Goal: Transaction & Acquisition: Purchase product/service

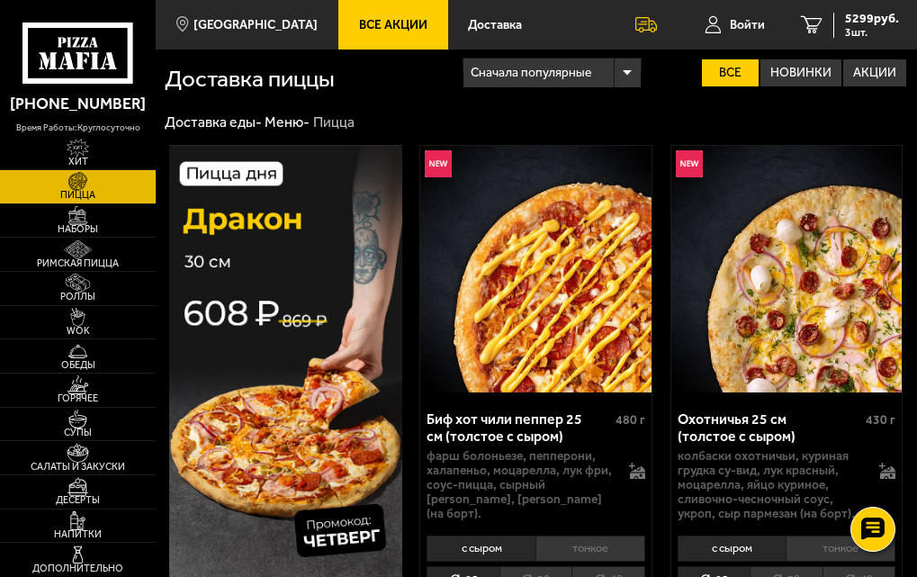
click at [247, 375] on img at bounding box center [285, 395] width 232 height 501
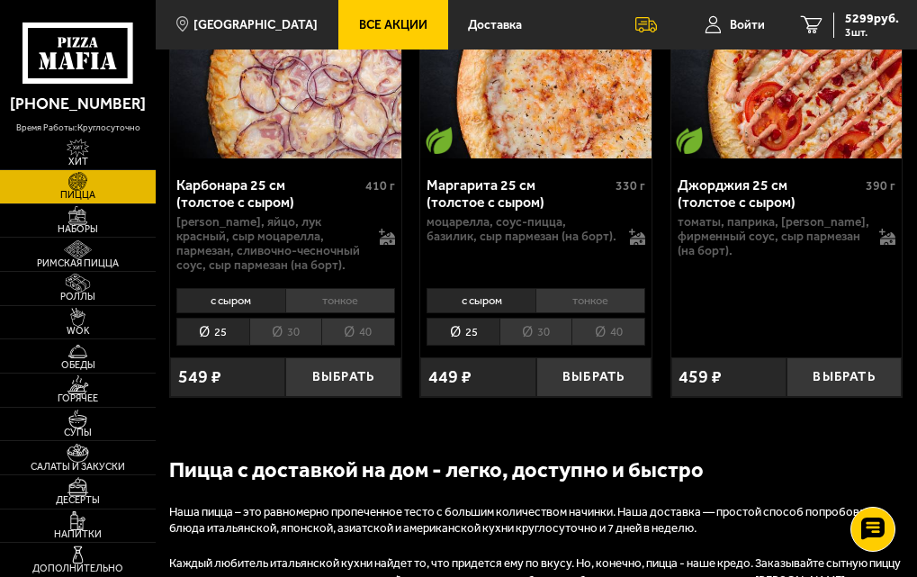
scroll to position [6121, 0]
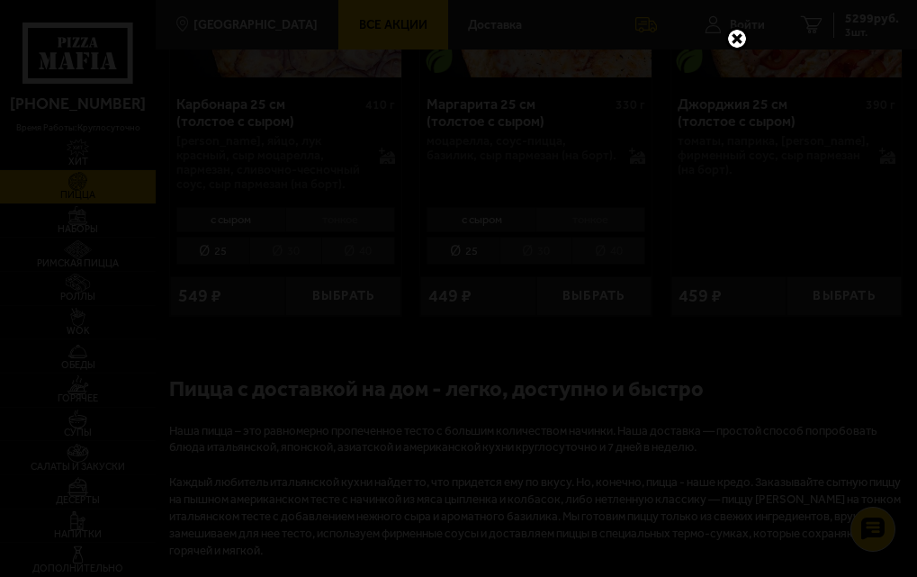
click at [726, 39] on link at bounding box center [737, 38] width 23 height 23
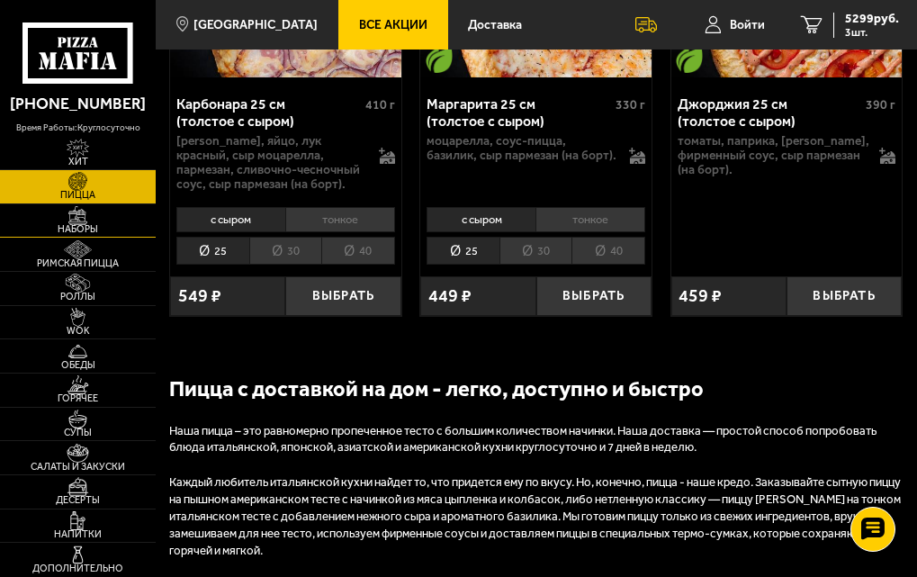
click at [87, 225] on span "Наборы" at bounding box center [78, 230] width 156 height 10
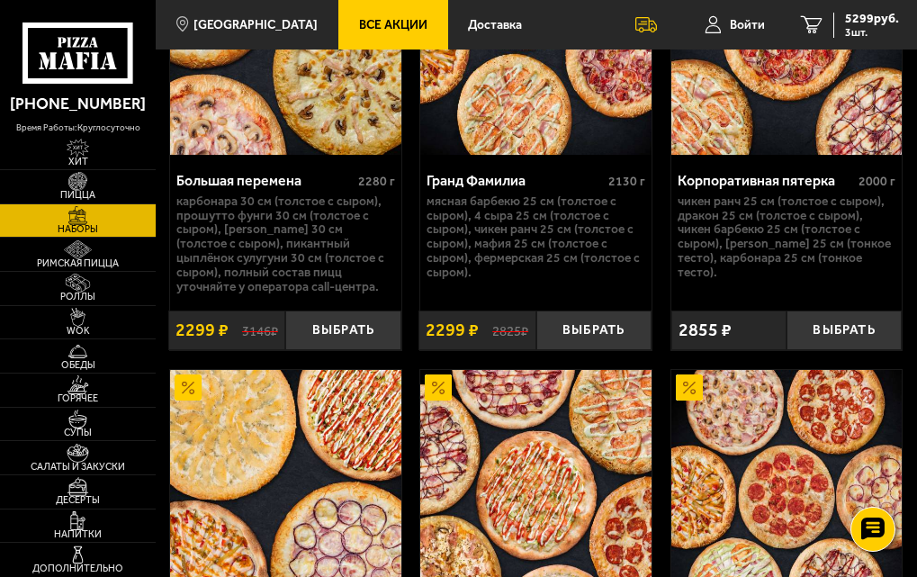
scroll to position [3691, 0]
